Goal: Task Accomplishment & Management: Complete application form

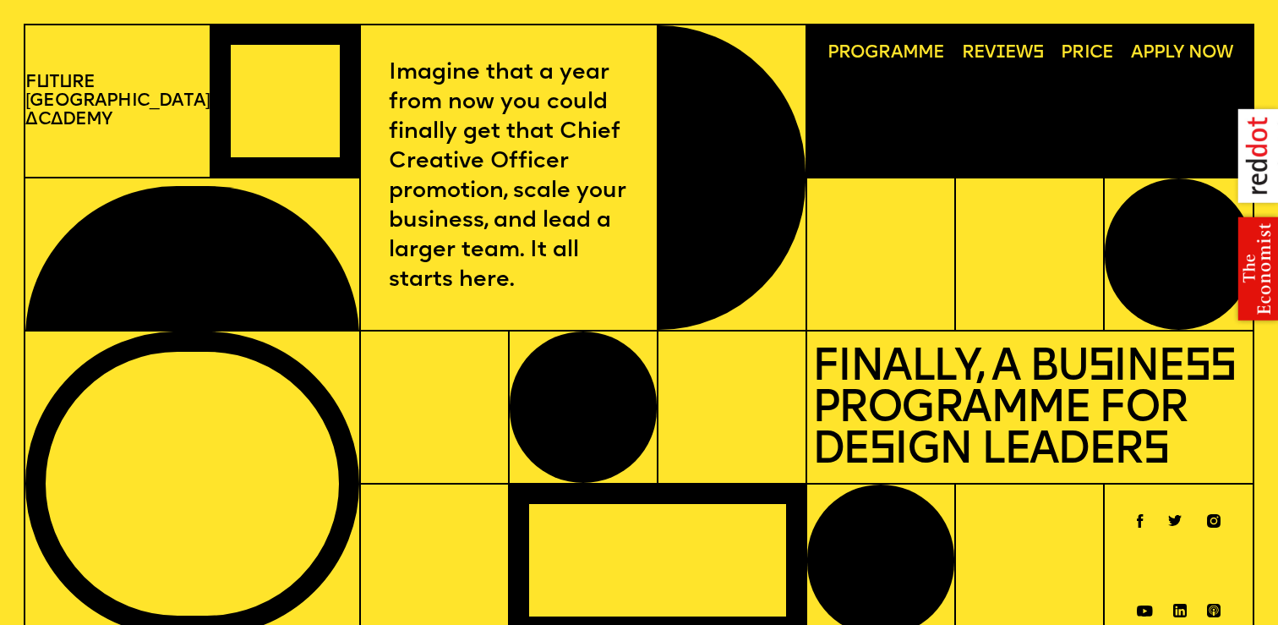
click at [1194, 412] on p "Finally, a Business Programme for Design Leaders" at bounding box center [1029, 407] width 435 height 130
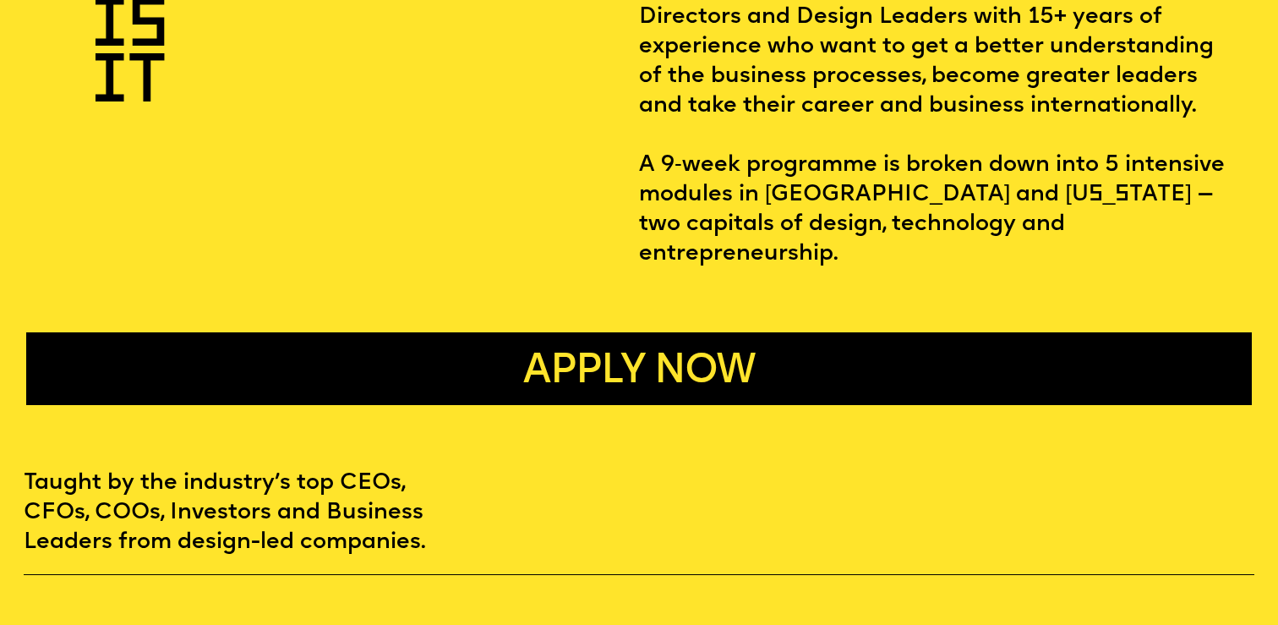
click at [837, 342] on button "Apply now" at bounding box center [638, 368] width 1224 height 73
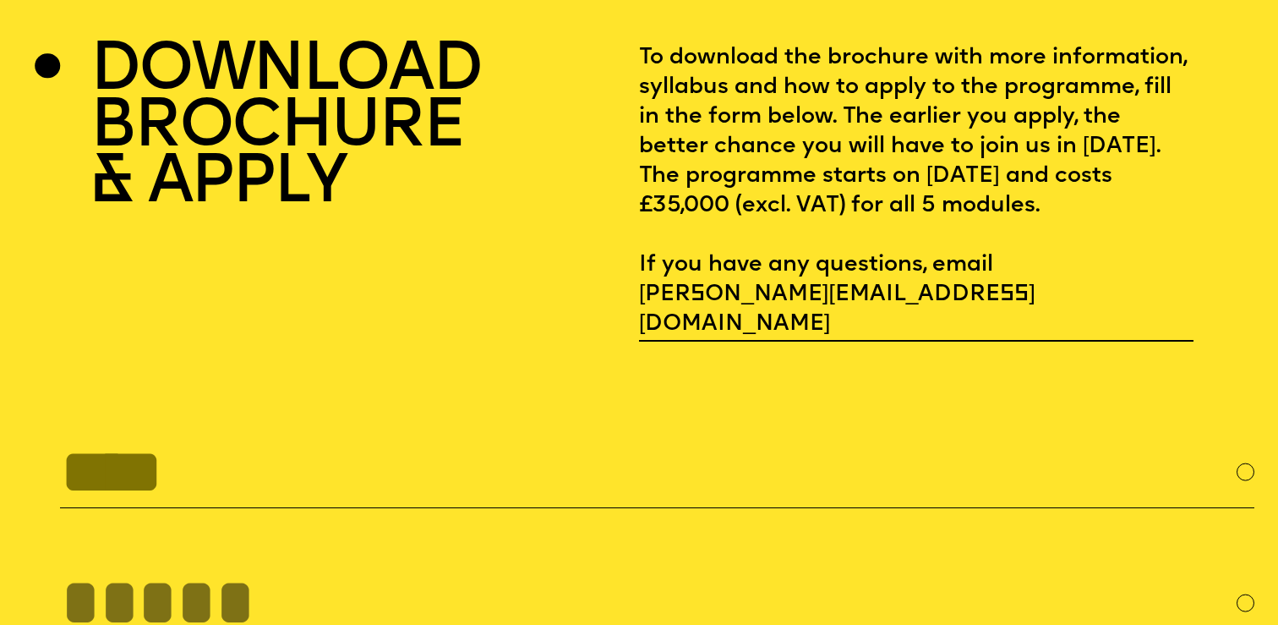
scroll to position [5002, 0]
click at [466, 435] on input "text" at bounding box center [657, 471] width 1194 height 73
type input "*"
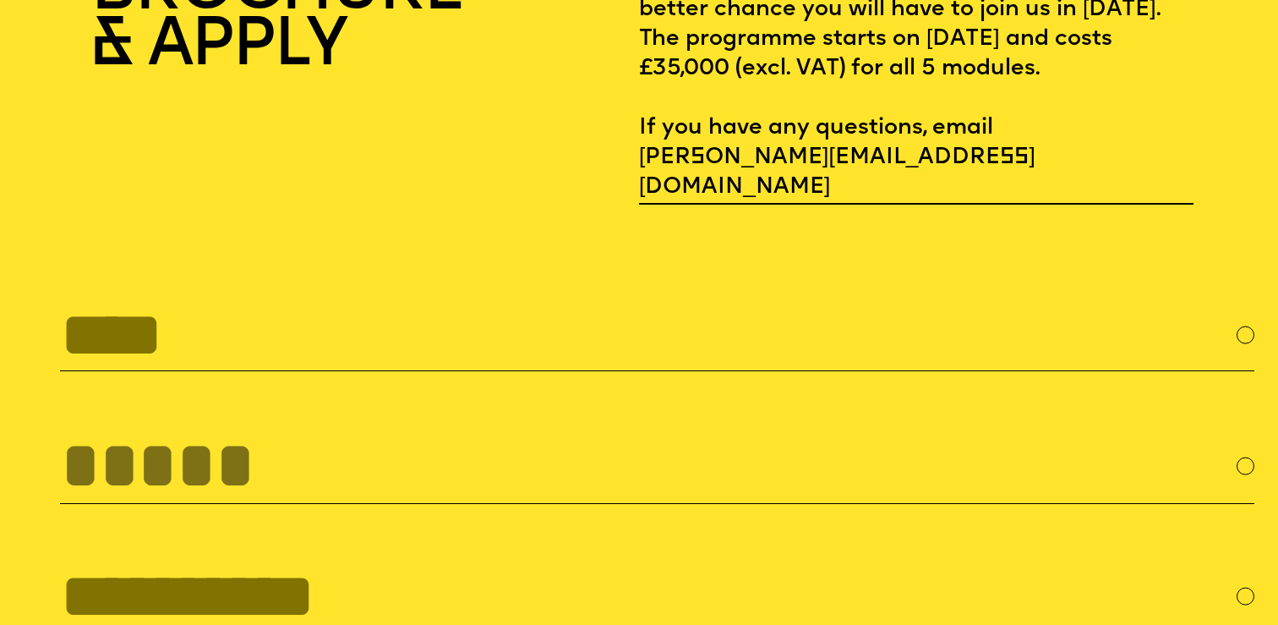
scroll to position [5221, 0]
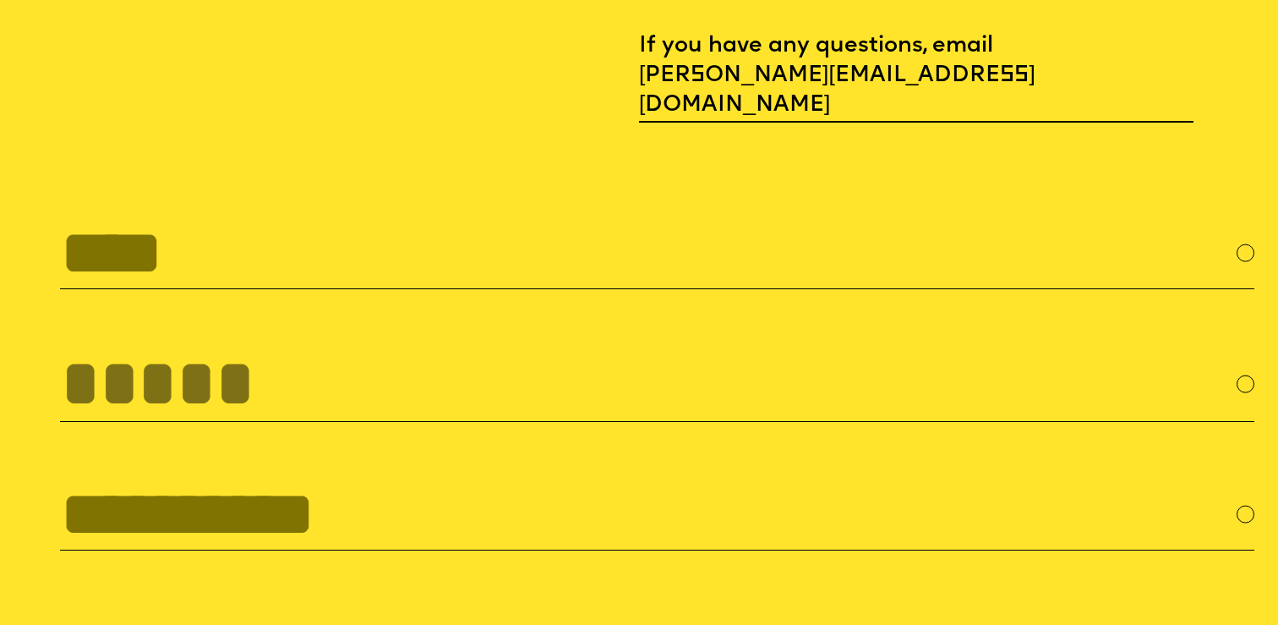
click at [275, 231] on input "text" at bounding box center [657, 252] width 1194 height 73
click at [434, 216] on input "text" at bounding box center [657, 252] width 1194 height 73
click at [274, 216] on input "text" at bounding box center [657, 252] width 1194 height 73
type input "****"
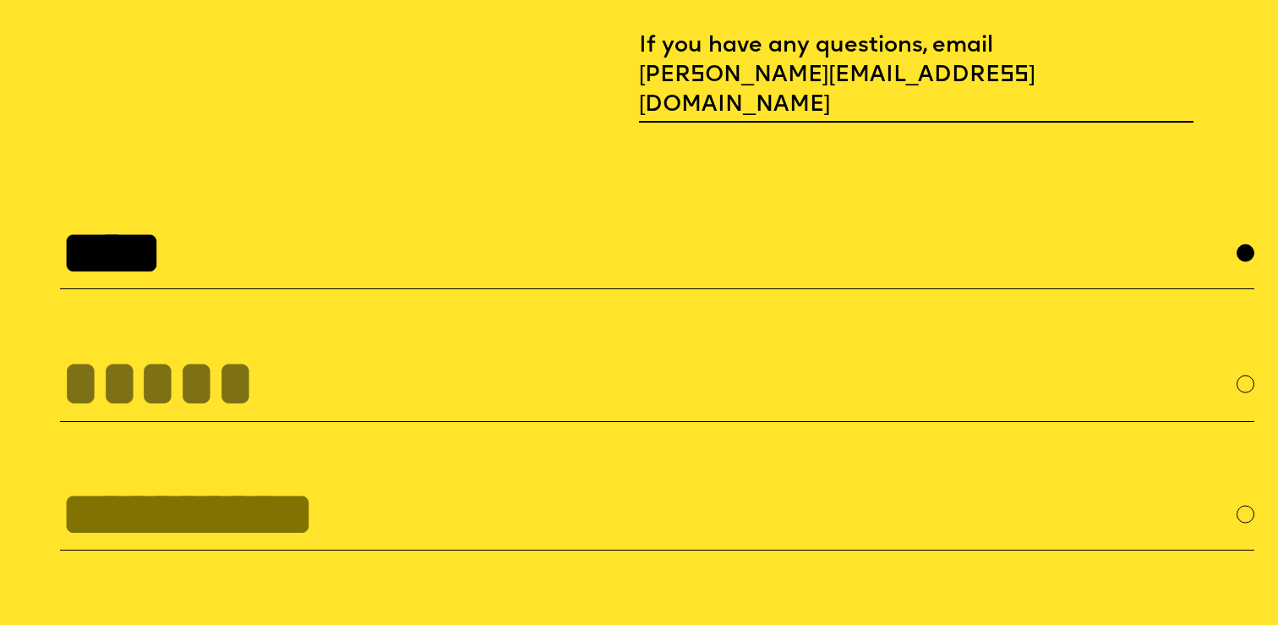
click at [227, 345] on input "tel" at bounding box center [657, 383] width 1194 height 77
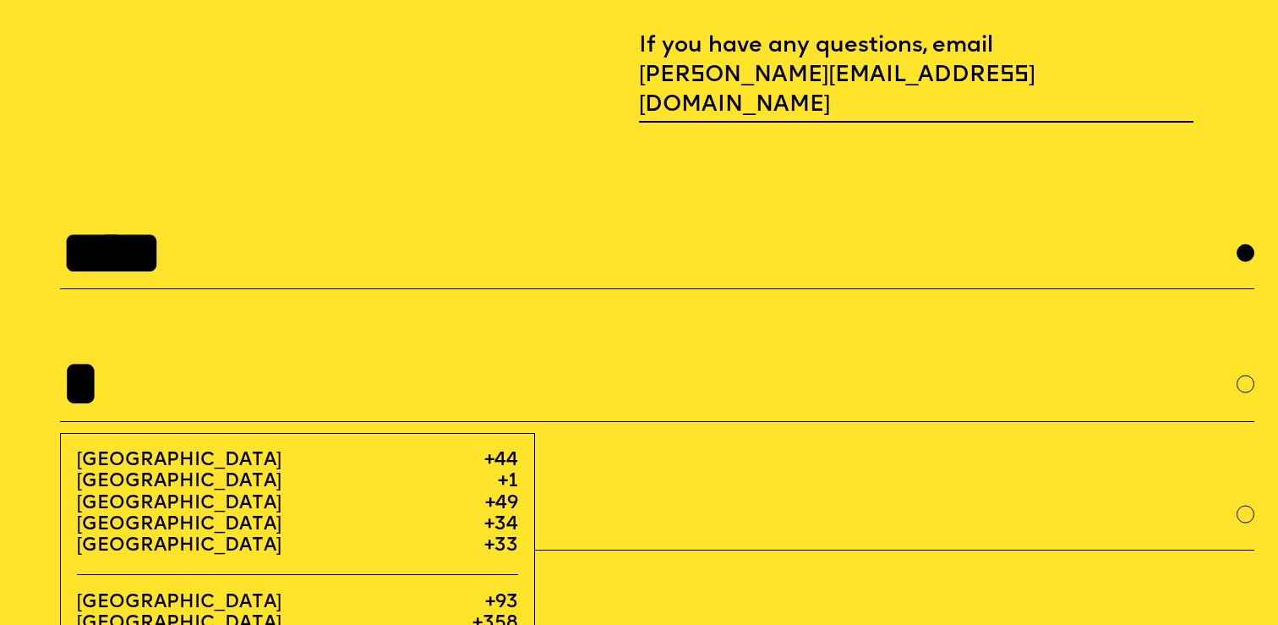
type input "*"
click at [623, 434] on div "**** * [GEOGRAPHIC_DATA] +44 [GEOGRAPHIC_DATA] +1 [GEOGRAPHIC_DATA] +49 [GEOGRA…" at bounding box center [639, 383] width 1230 height 334
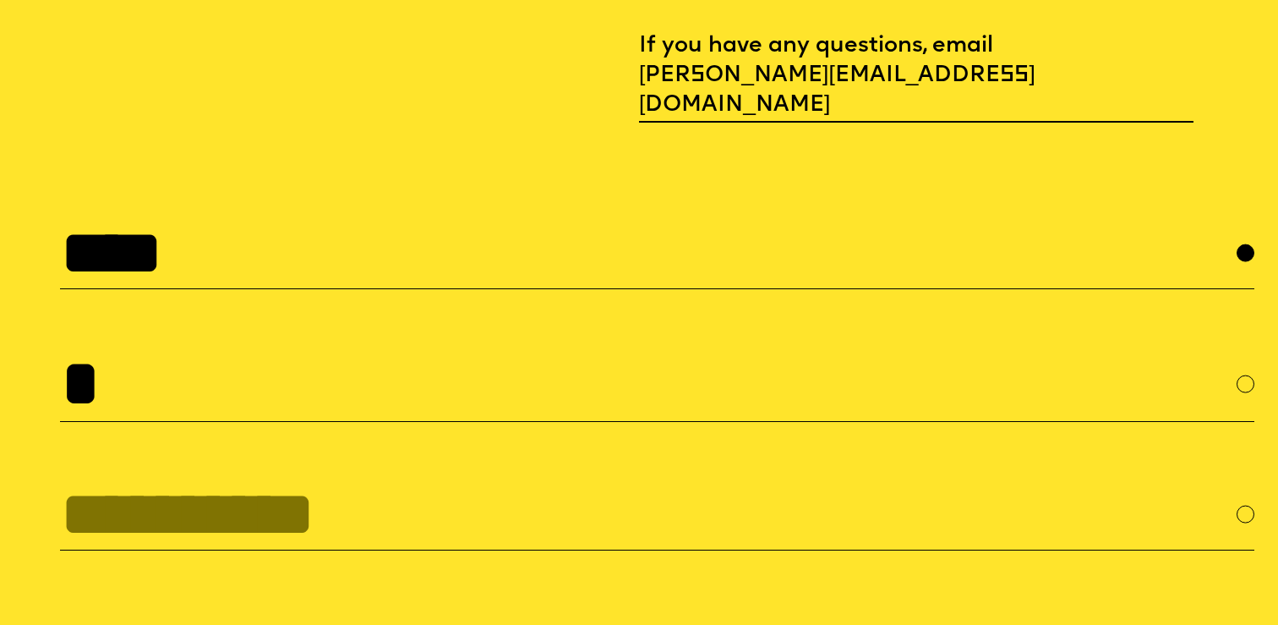
click at [271, 345] on input "*" at bounding box center [657, 383] width 1194 height 77
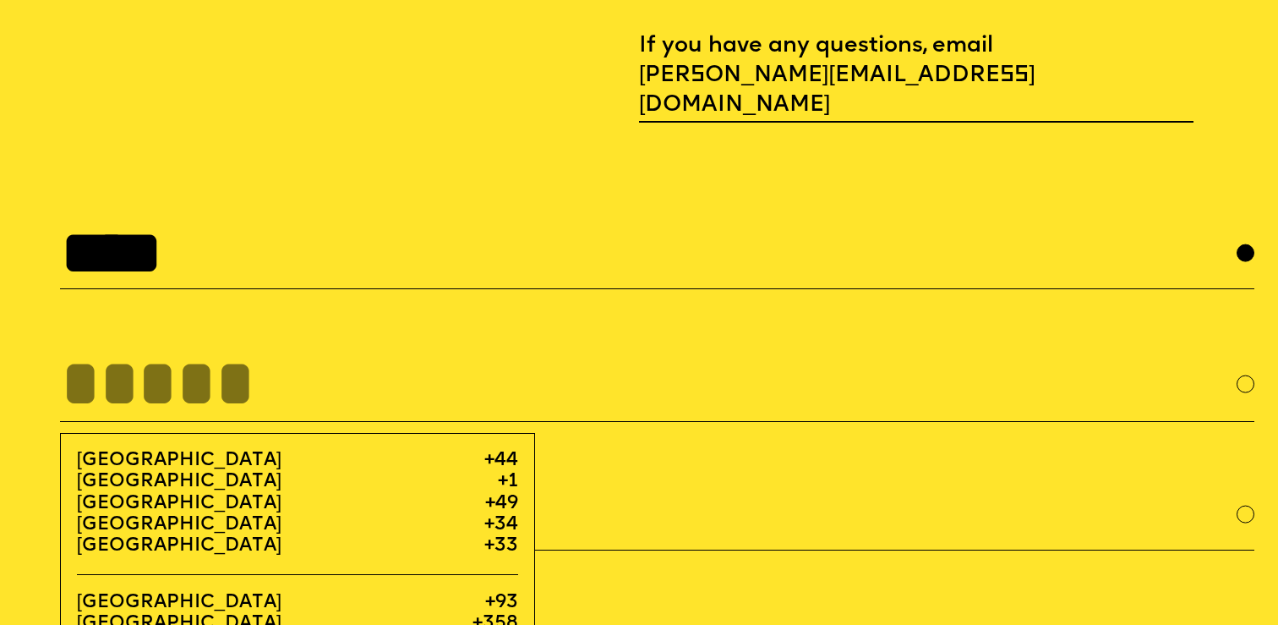
click at [31, 319] on div "**** [GEOGRAPHIC_DATA] +44 [GEOGRAPHIC_DATA] +1 [GEOGRAPHIC_DATA] +49 [GEOGRAPH…" at bounding box center [639, 383] width 1230 height 334
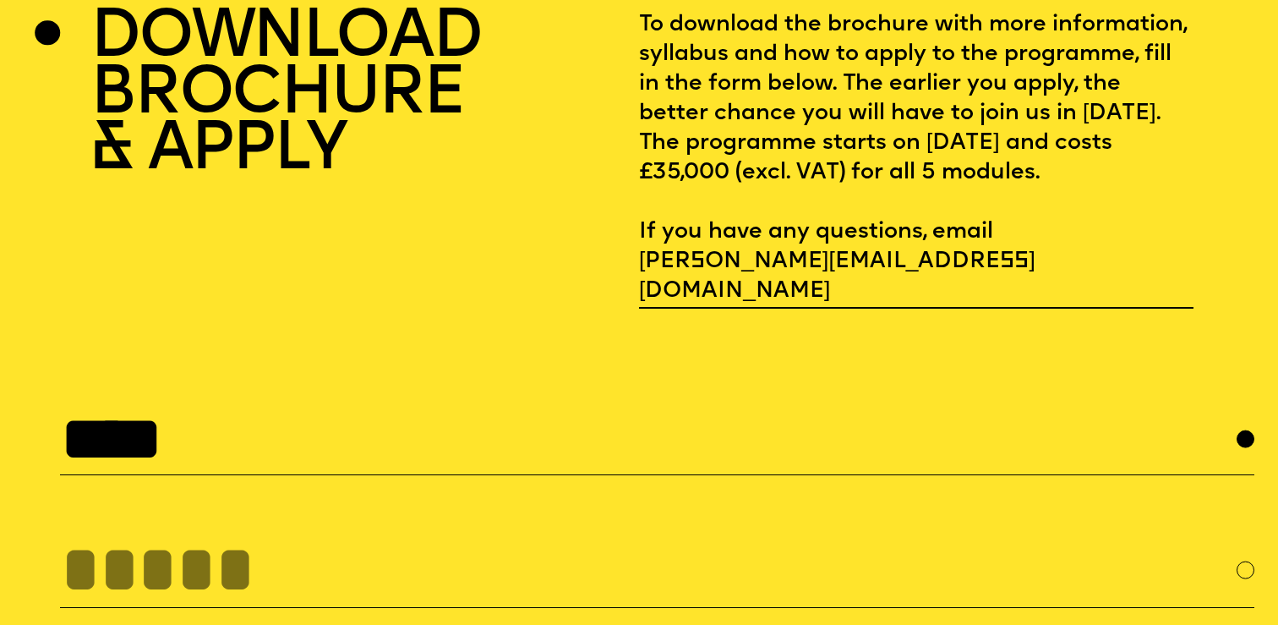
scroll to position [5028, 0]
